Goal: Answer question/provide support: Share knowledge or assist other users

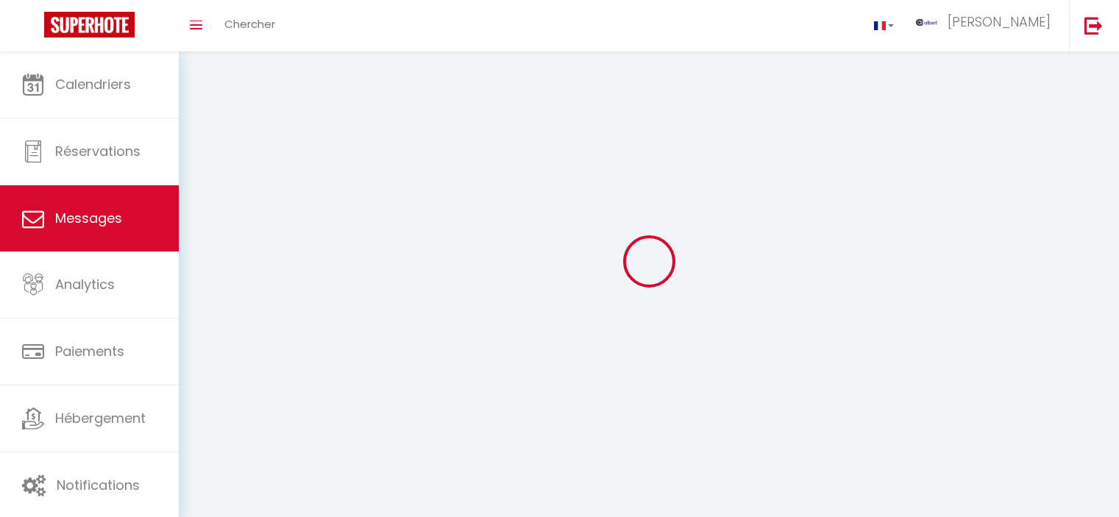
select select "message"
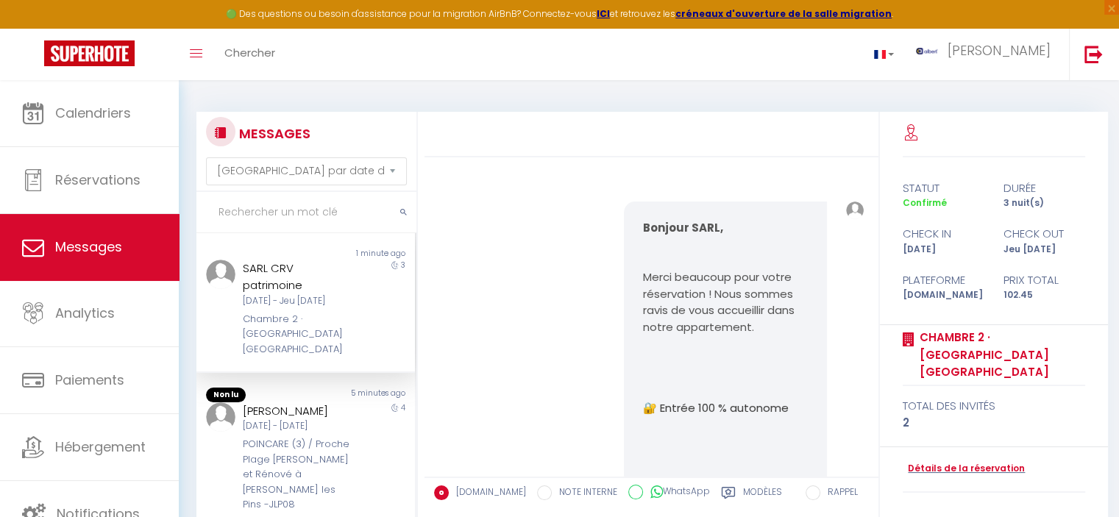
scroll to position [5402, 0]
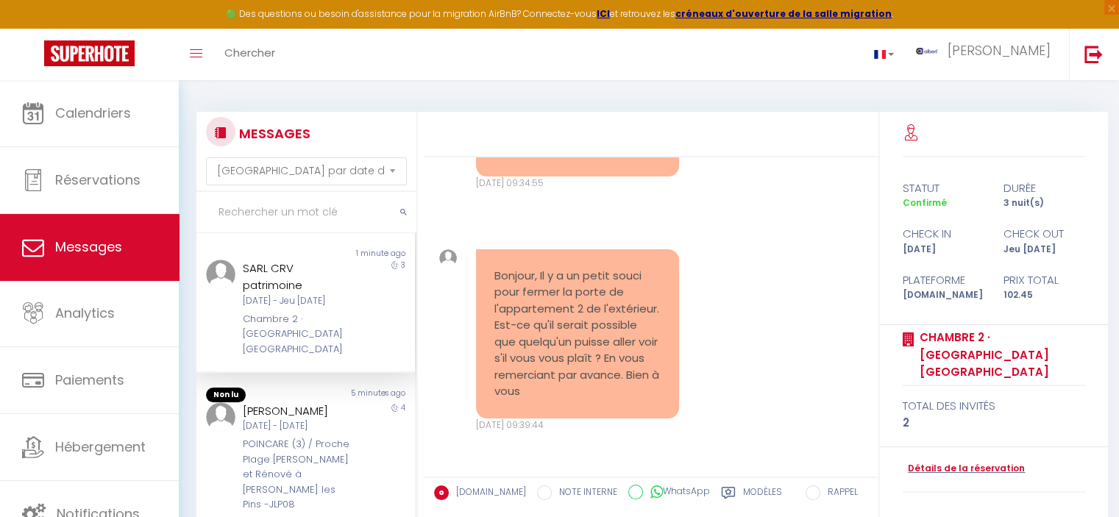
click at [348, 216] on input "text" at bounding box center [306, 212] width 220 height 41
click at [396, 208] on button "submit" at bounding box center [404, 212] width 26 height 41
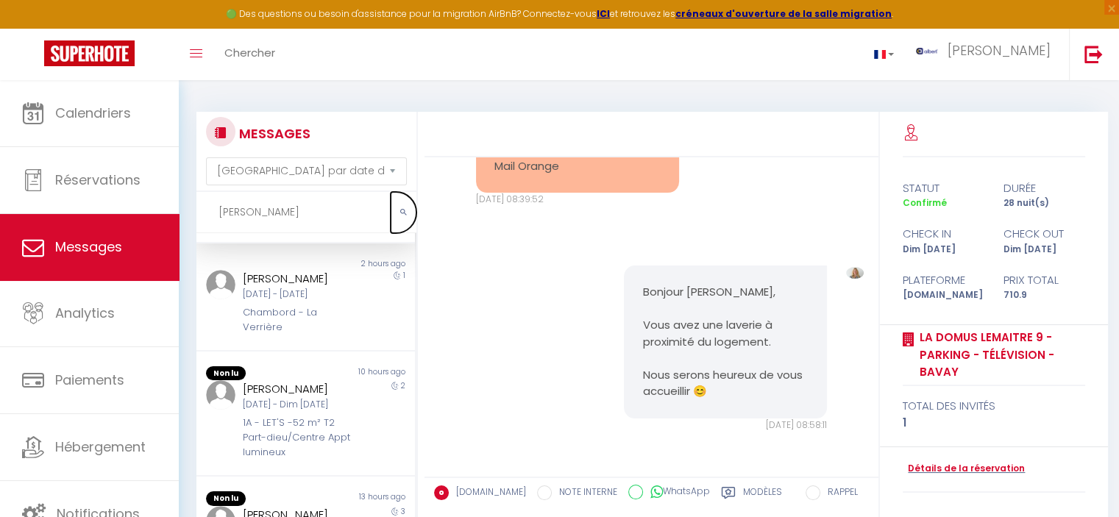
scroll to position [147, 0]
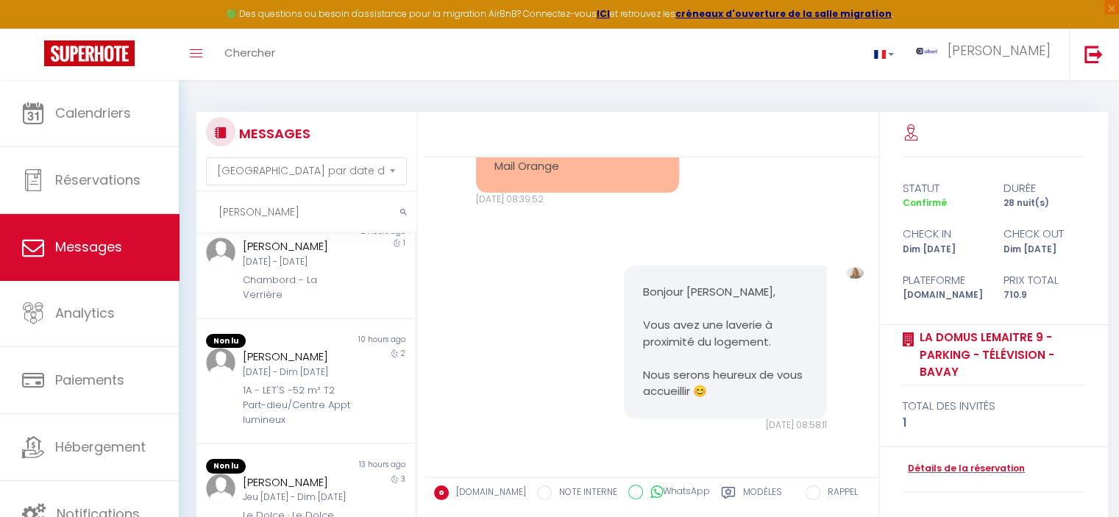
drag, startPoint x: 207, startPoint y: 219, endPoint x: 165, endPoint y: 222, distance: 42.8
click at [165, 222] on div "🟢 Des questions ou besoin d'assistance pour la migration AirBnB? Connectez-vous…" at bounding box center [559, 385] width 1119 height 611
click at [397, 211] on button "submit" at bounding box center [404, 212] width 26 height 41
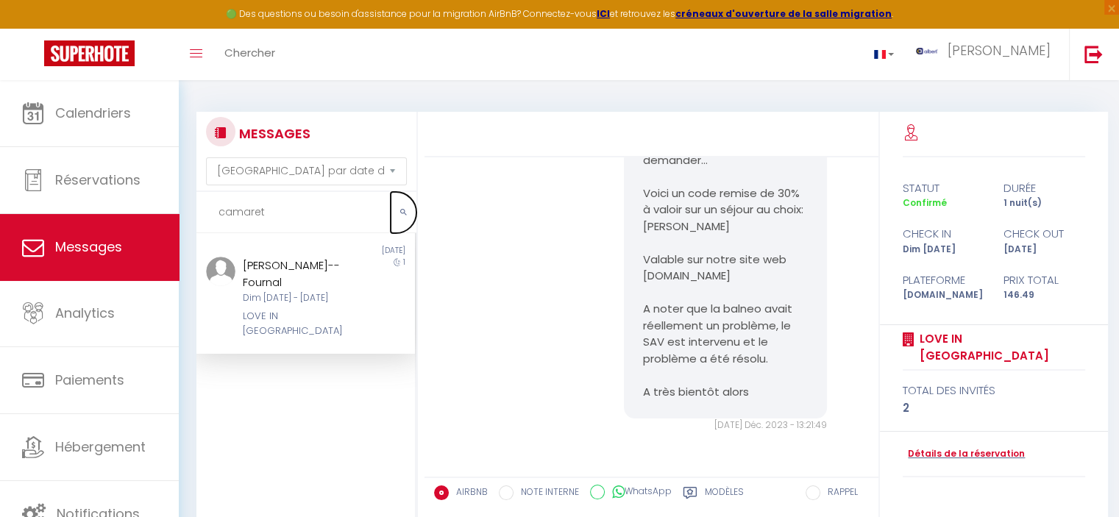
scroll to position [0, 0]
drag, startPoint x: 278, startPoint y: 211, endPoint x: 208, endPoint y: 216, distance: 70.1
click at [208, 216] on input "camaret" at bounding box center [306, 212] width 220 height 41
paste input "[PERSON_NAME]"
type input "[PERSON_NAME]"
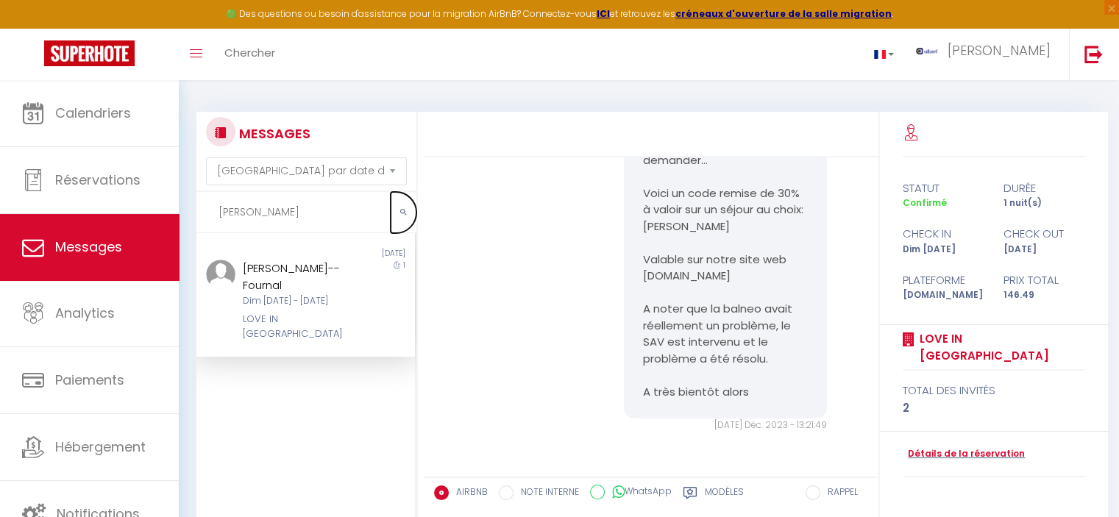
click at [395, 210] on button "submit" at bounding box center [404, 212] width 26 height 41
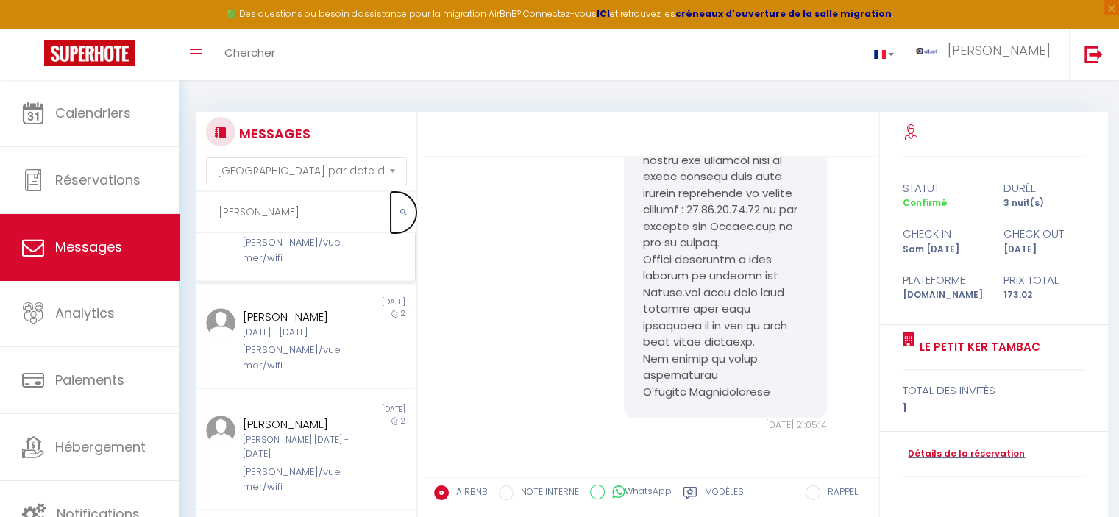
scroll to position [589, 0]
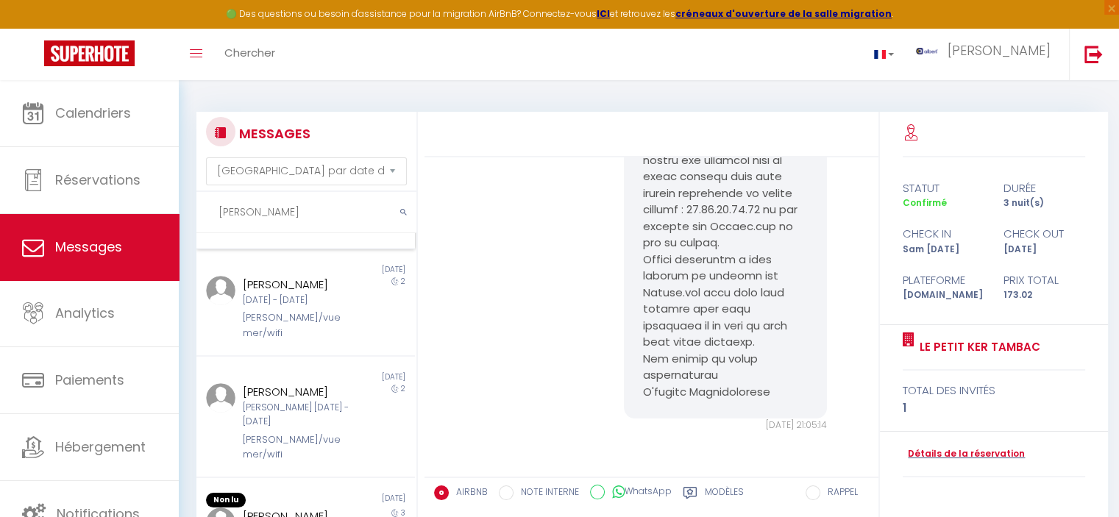
click at [278, 186] on div "[PERSON_NAME]" at bounding box center [297, 177] width 108 height 18
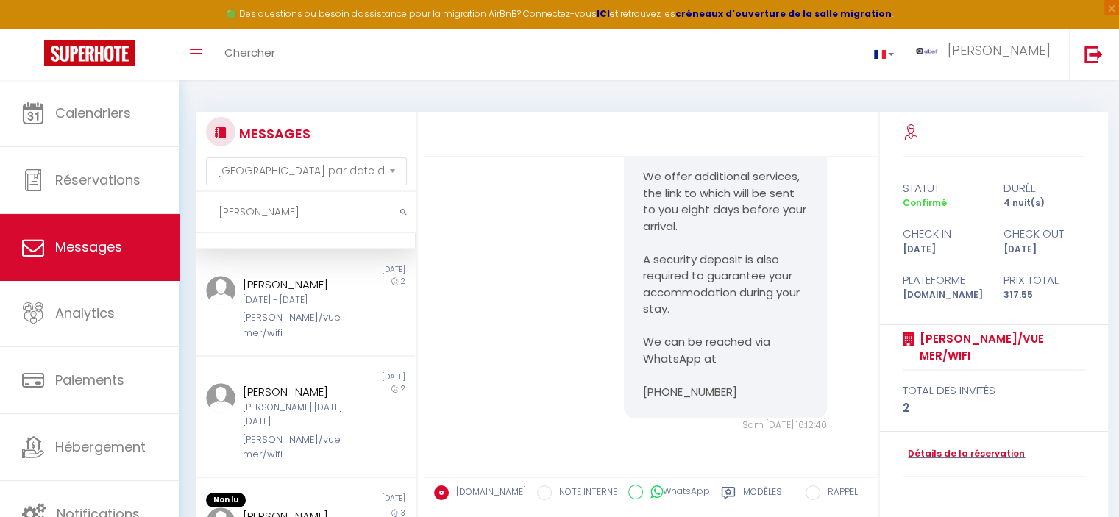
scroll to position [2154, 0]
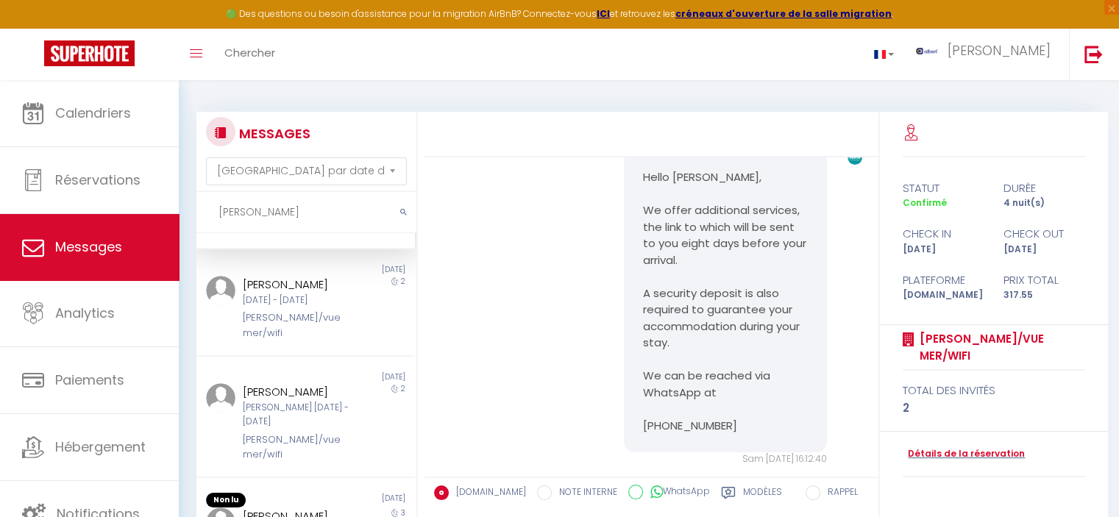
copy div "[PERSON_NAME]"
drag, startPoint x: 295, startPoint y: 266, endPoint x: 241, endPoint y: 272, distance: 54.1
click at [243, 186] on div "[PERSON_NAME]" at bounding box center [297, 177] width 108 height 18
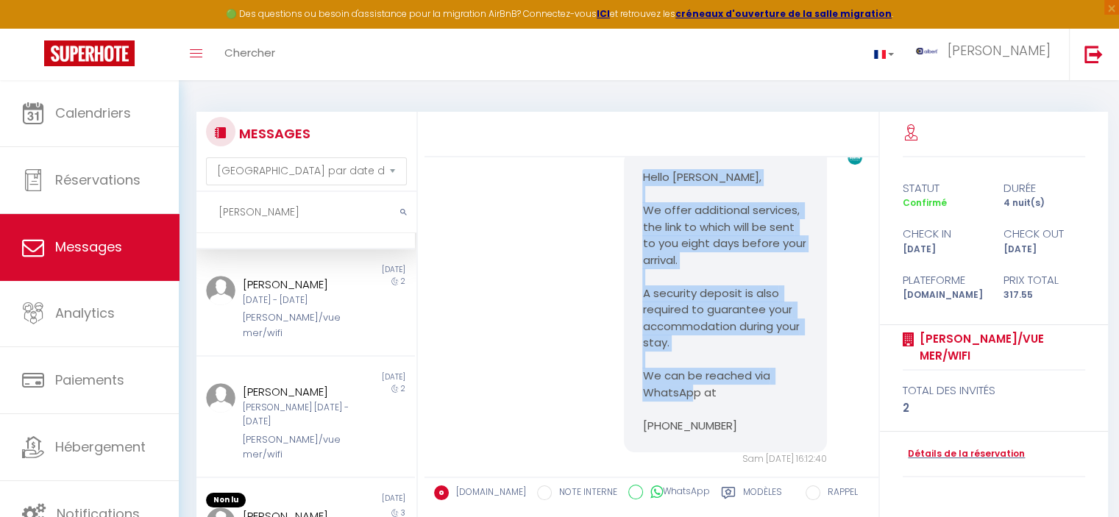
copy pre "Hello [PERSON_NAME], We offer additional services, the link to which will be se…"
drag, startPoint x: 633, startPoint y: 214, endPoint x: 721, endPoint y: 313, distance: 132.4
click at [721, 313] on div "Hello [PERSON_NAME], We offer additional services, the link to which will be se…" at bounding box center [725, 302] width 203 height 302
